Goal: Transaction & Acquisition: Book appointment/travel/reservation

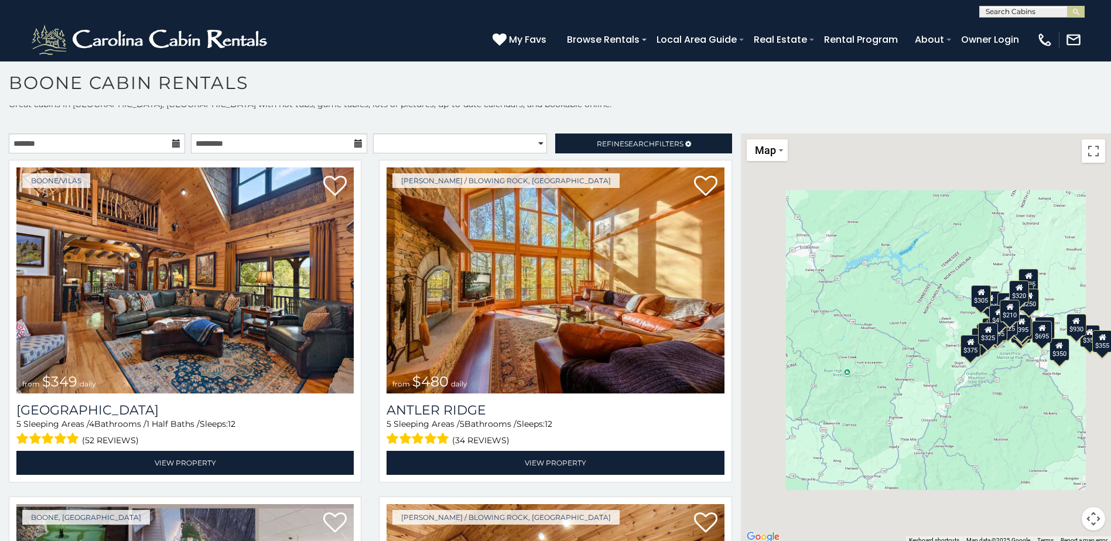
scroll to position [11, 0]
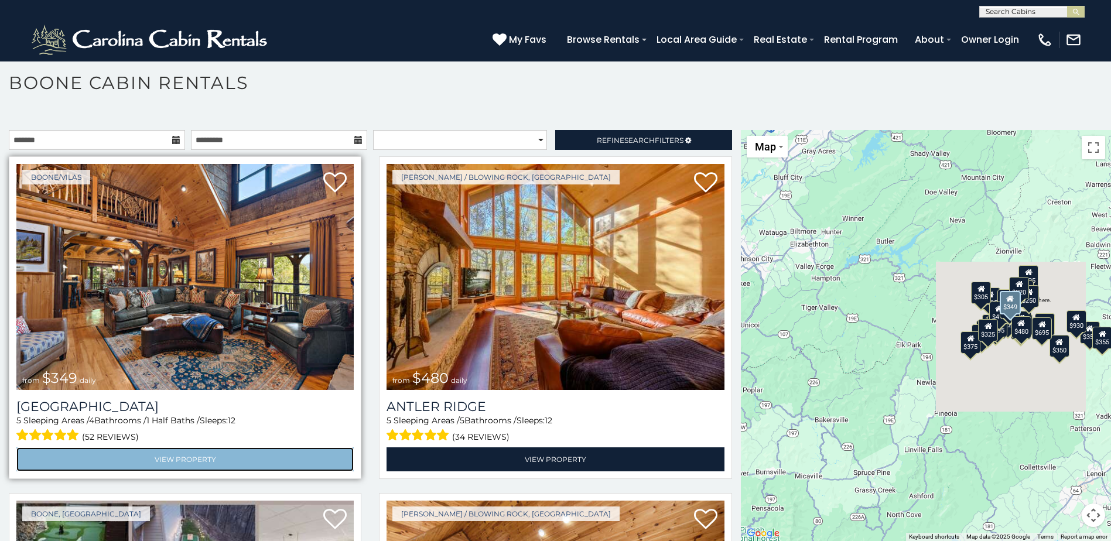
click at [167, 456] on link "View Property" at bounding box center [184, 459] width 337 height 24
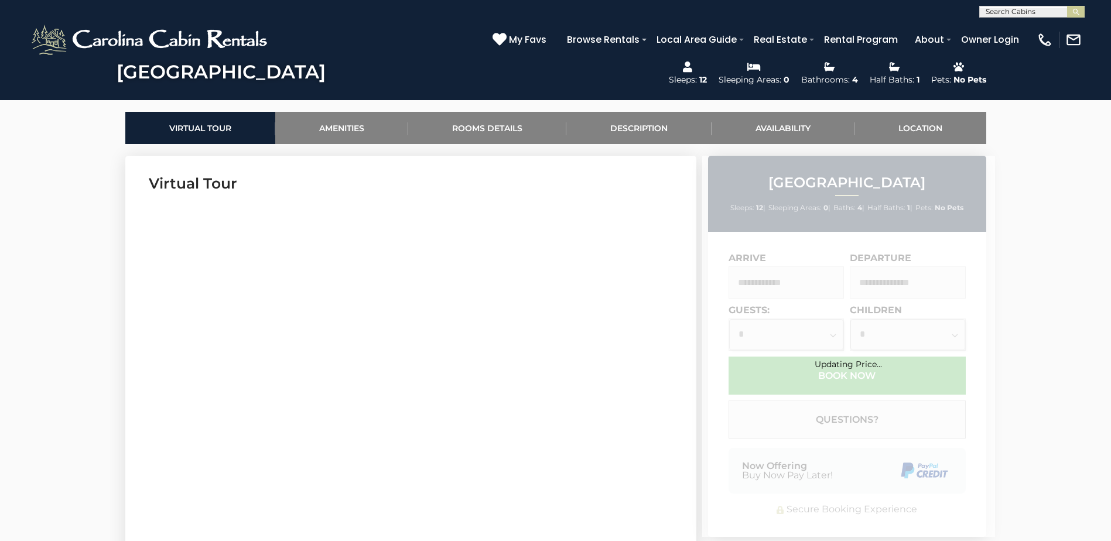
scroll to position [527, 0]
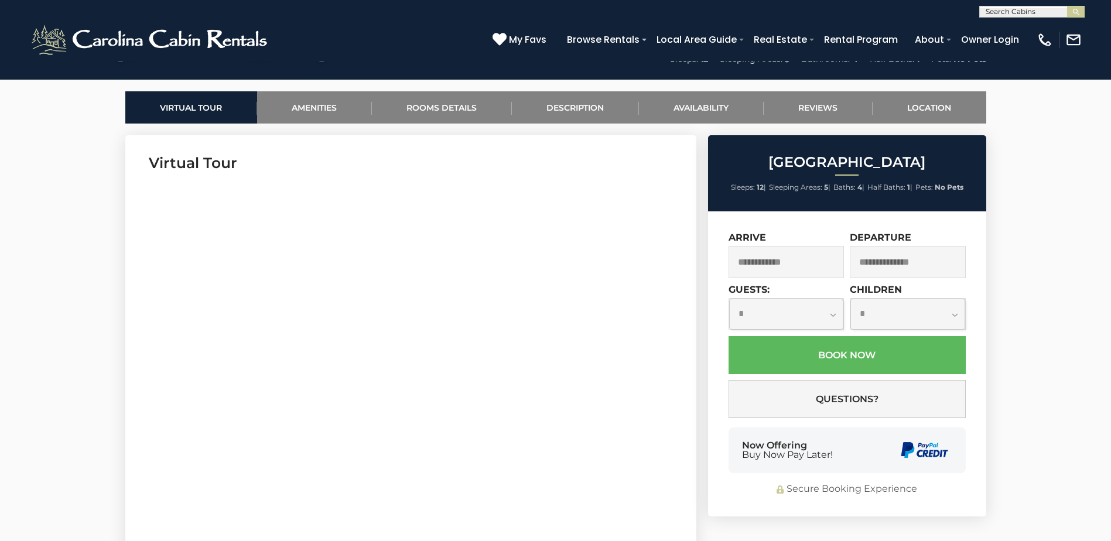
click at [756, 259] on input "text" at bounding box center [786, 262] width 116 height 32
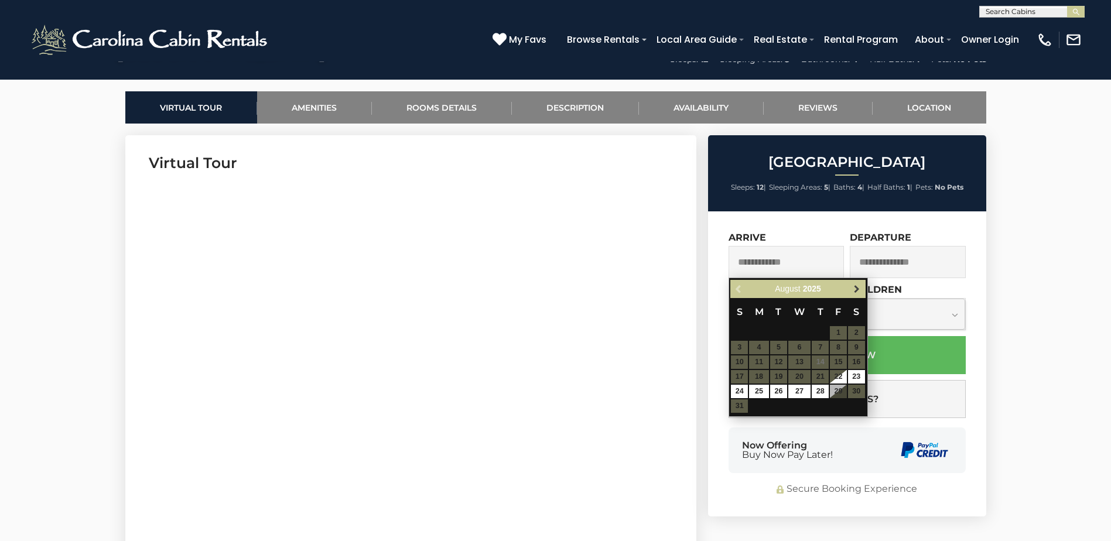
click at [854, 288] on span "Next" at bounding box center [856, 289] width 9 height 9
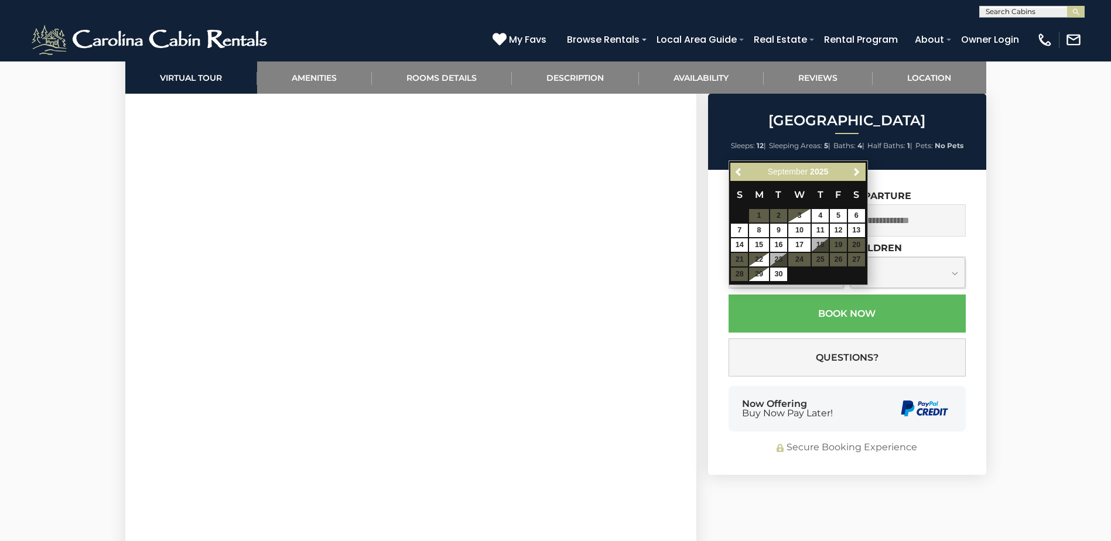
scroll to position [878, 0]
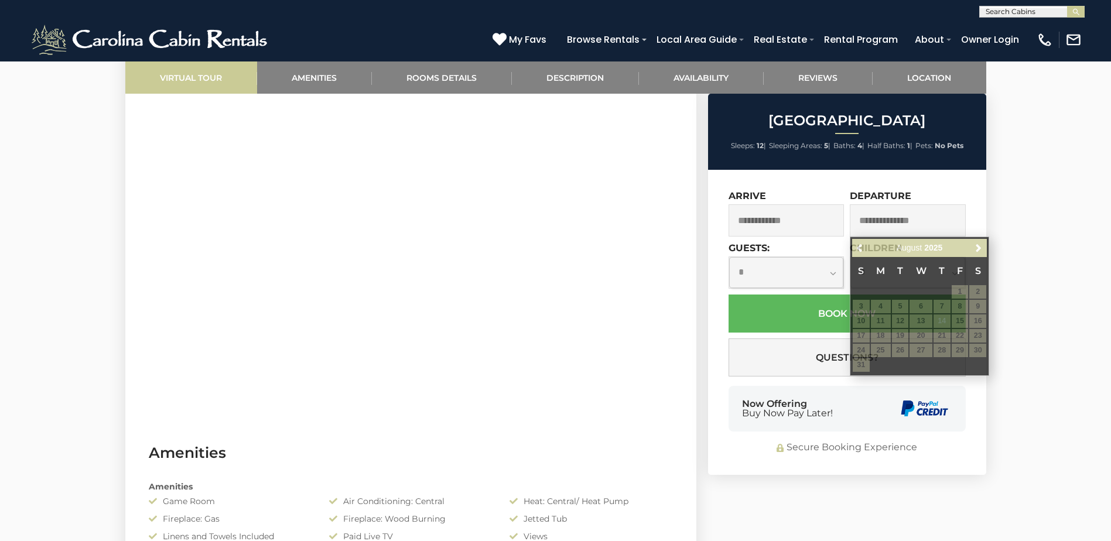
click at [187, 77] on link "Virtual Tour" at bounding box center [191, 77] width 132 height 32
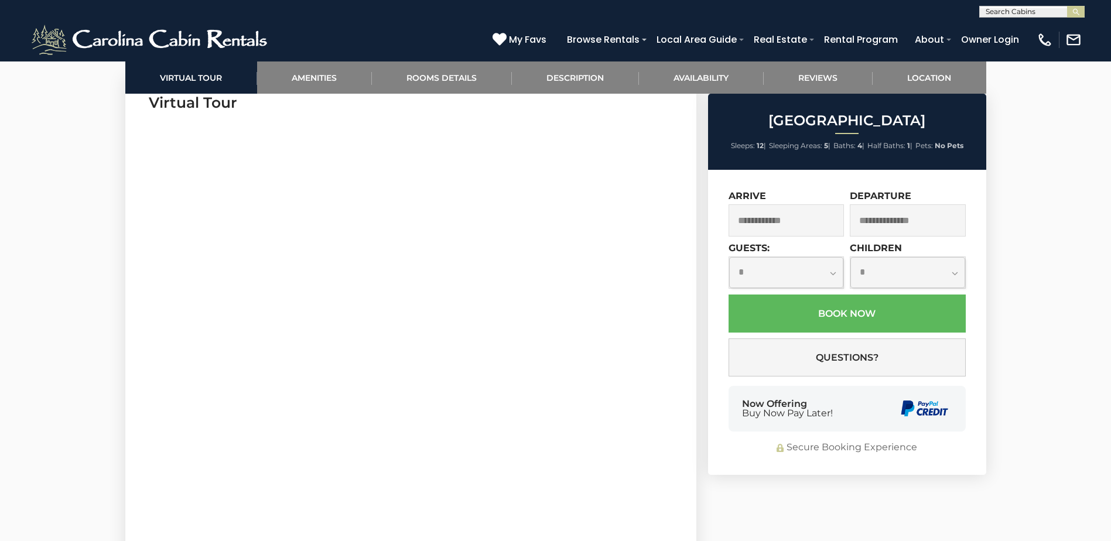
scroll to position [586, 0]
click at [832, 273] on select "**********" at bounding box center [786, 272] width 115 height 31
select select "*"
click at [729, 257] on select "**********" at bounding box center [786, 272] width 115 height 31
